Goal: Task Accomplishment & Management: Complete application form

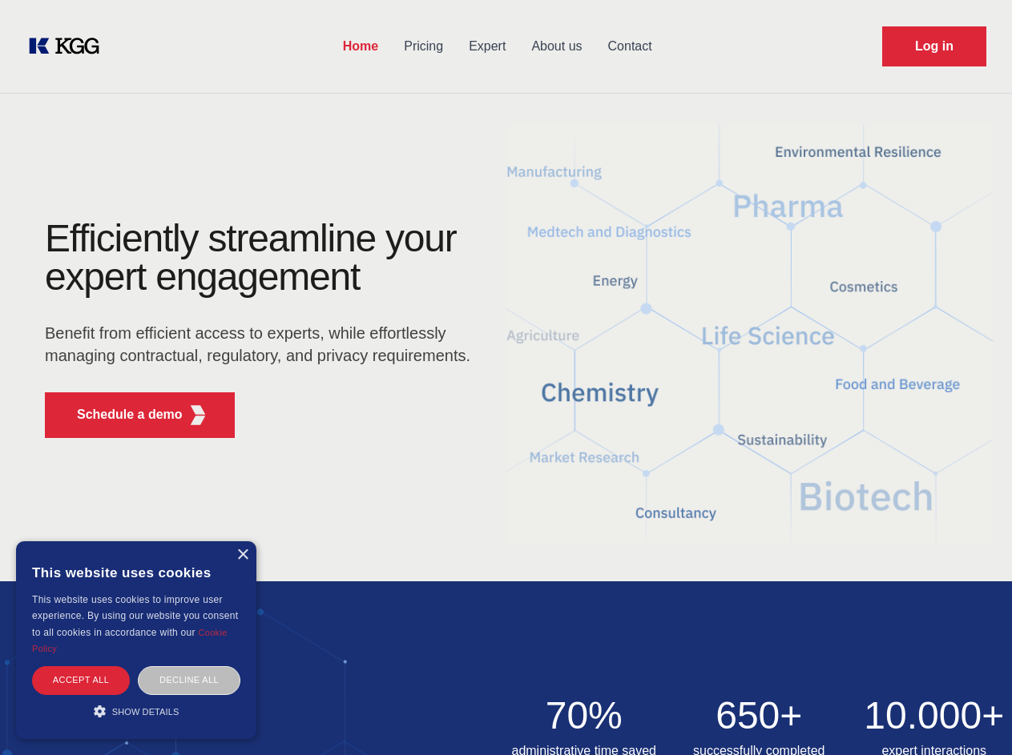
click at [505, 377] on div "Efficiently streamline your expert engagement Benefit from efficient access to …" at bounding box center [262, 334] width 487 height 231
click at [120, 415] on p "Schedule a demo" at bounding box center [130, 414] width 106 height 19
click at [242, 555] on div "× This website uses cookies This website uses cookies to improve user experienc…" at bounding box center [136, 640] width 240 height 198
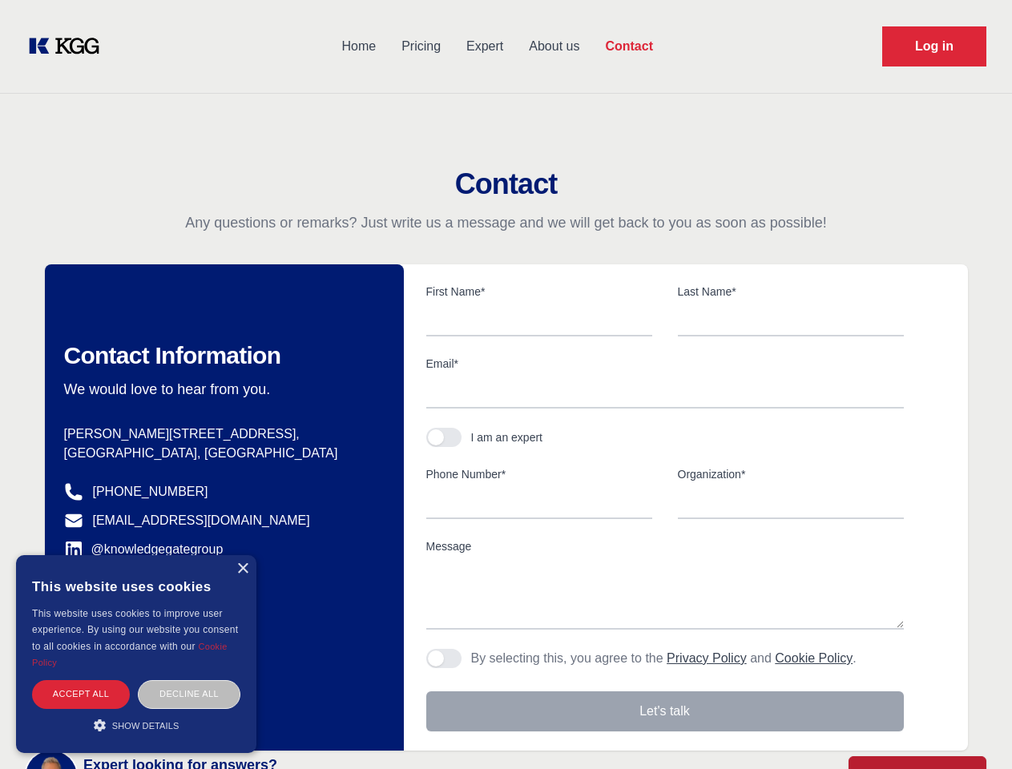
click at [81, 680] on div "Accept all" at bounding box center [81, 694] width 98 height 28
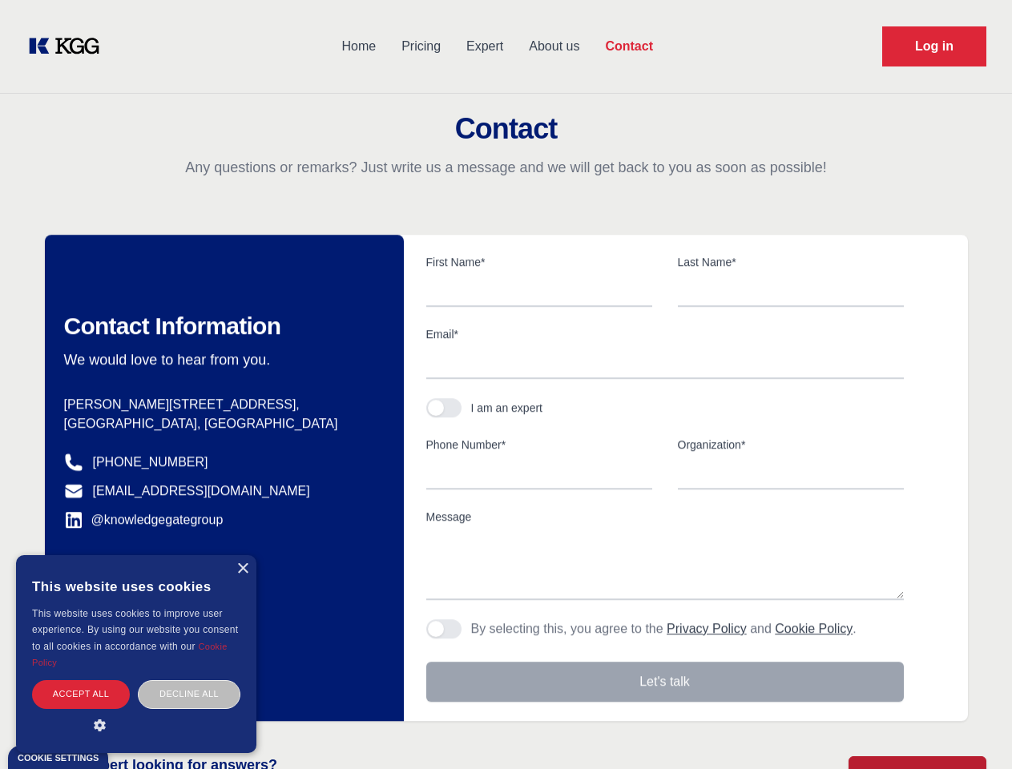
click at [189, 680] on div "Decline all" at bounding box center [189, 694] width 103 height 28
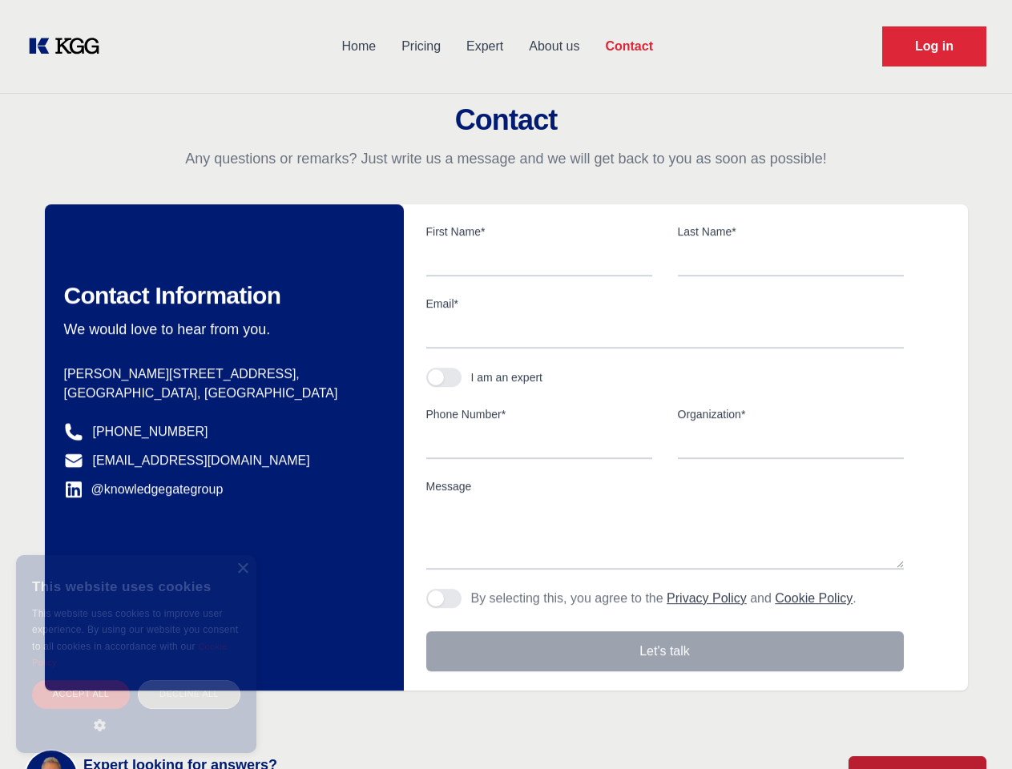
click at [136, 711] on main "Contact Any questions or remarks? Just write us a message and we will get back …" at bounding box center [506, 417] width 1012 height 834
